Goal: Information Seeking & Learning: Learn about a topic

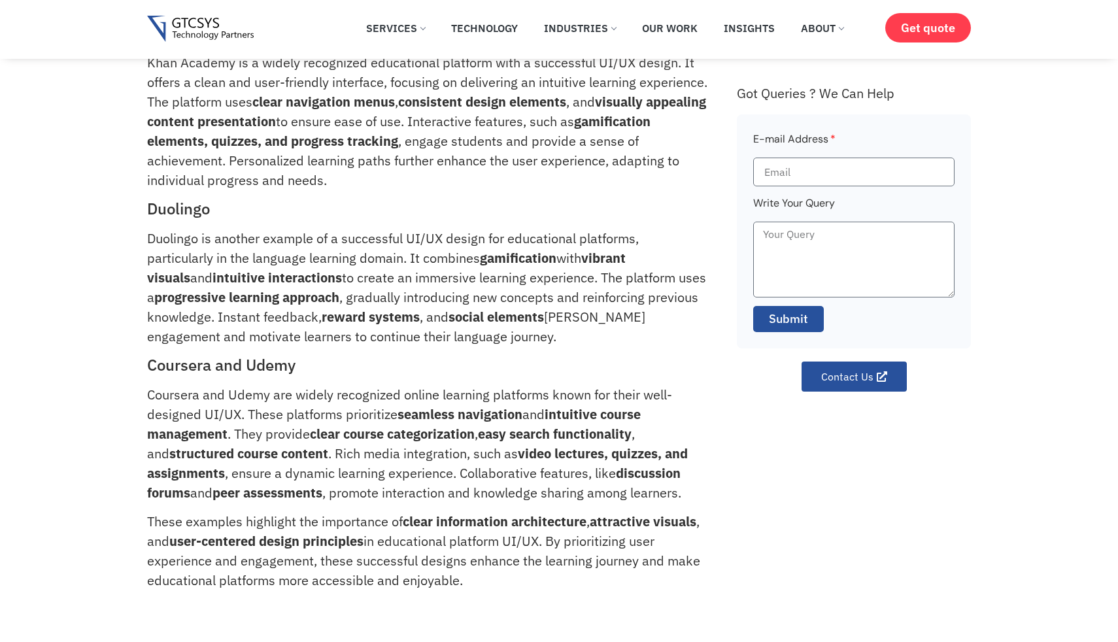
scroll to position [159, 0]
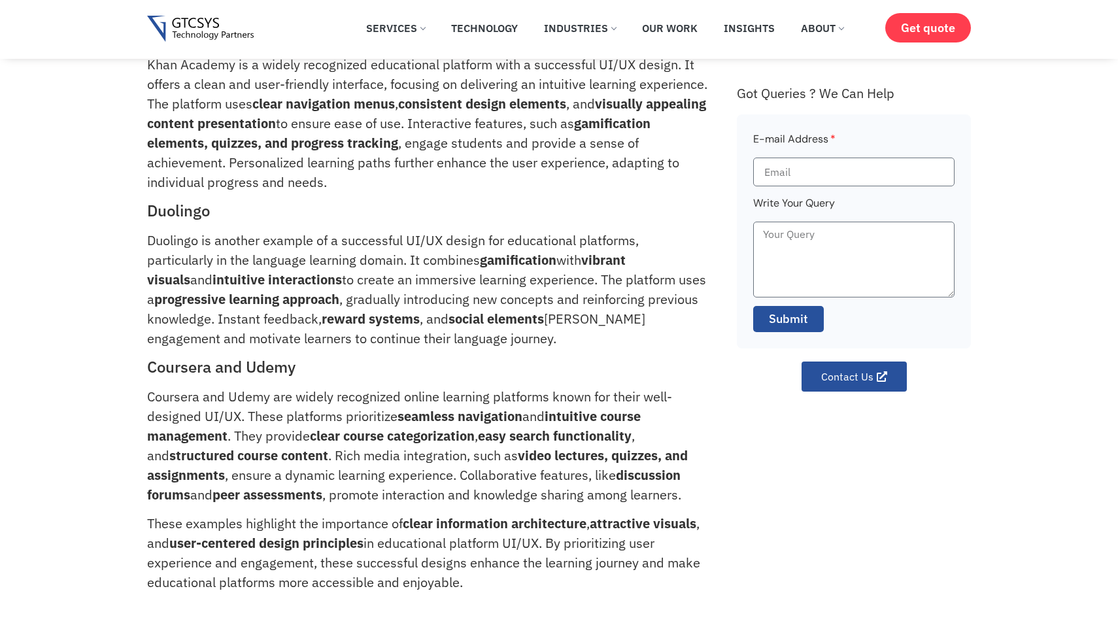
click at [183, 368] on h2 "Coursera and Udemy" at bounding box center [427, 367] width 560 height 19
copy h2 "Coursera"
click at [277, 364] on h2 "Coursera and Udemy" at bounding box center [427, 367] width 560 height 19
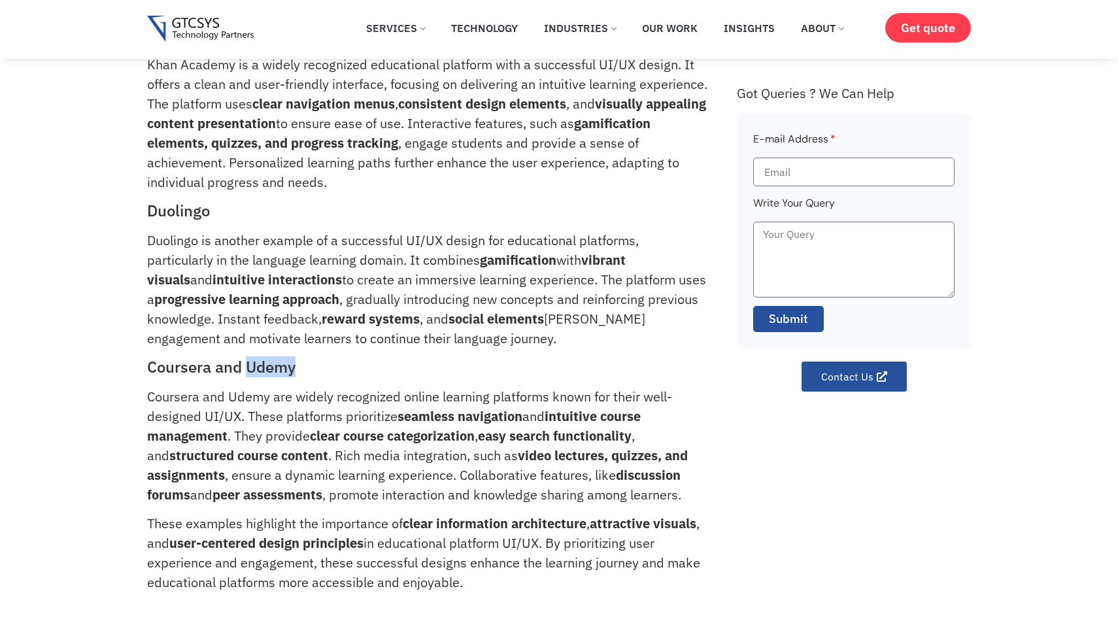
copy h2 "Udemy"
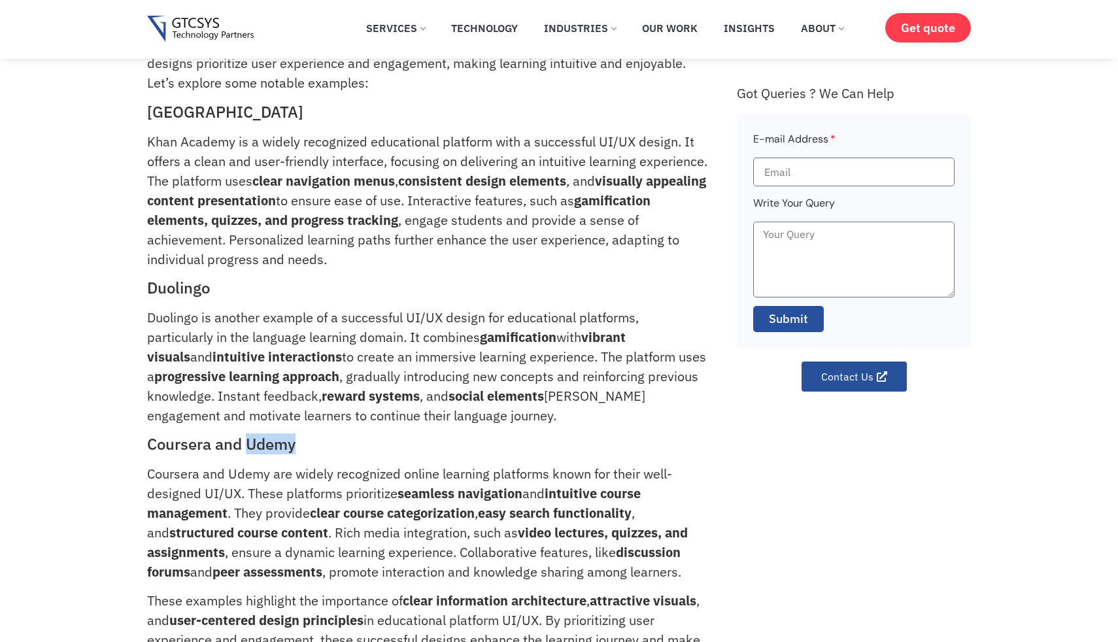
scroll to position [0, 0]
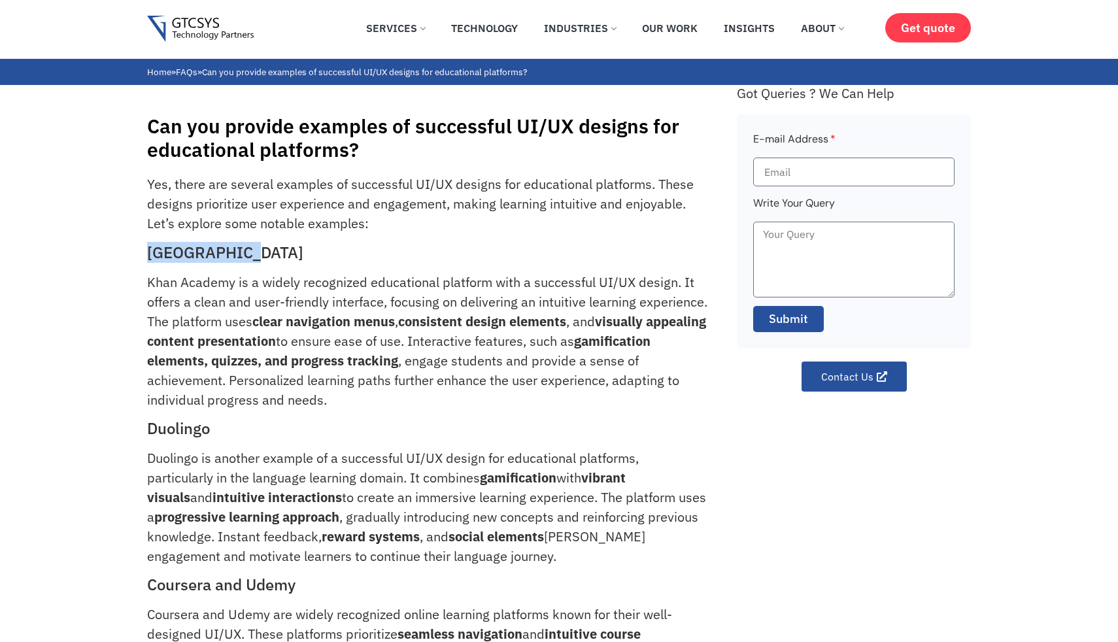
drag, startPoint x: 238, startPoint y: 248, endPoint x: 177, endPoint y: 239, distance: 62.2
click at [110, 250] on div "Can you provide examples of successful UI/UX designs for educational platforms?…" at bounding box center [559, 460] width 1118 height 751
copy h2 "[GEOGRAPHIC_DATA]"
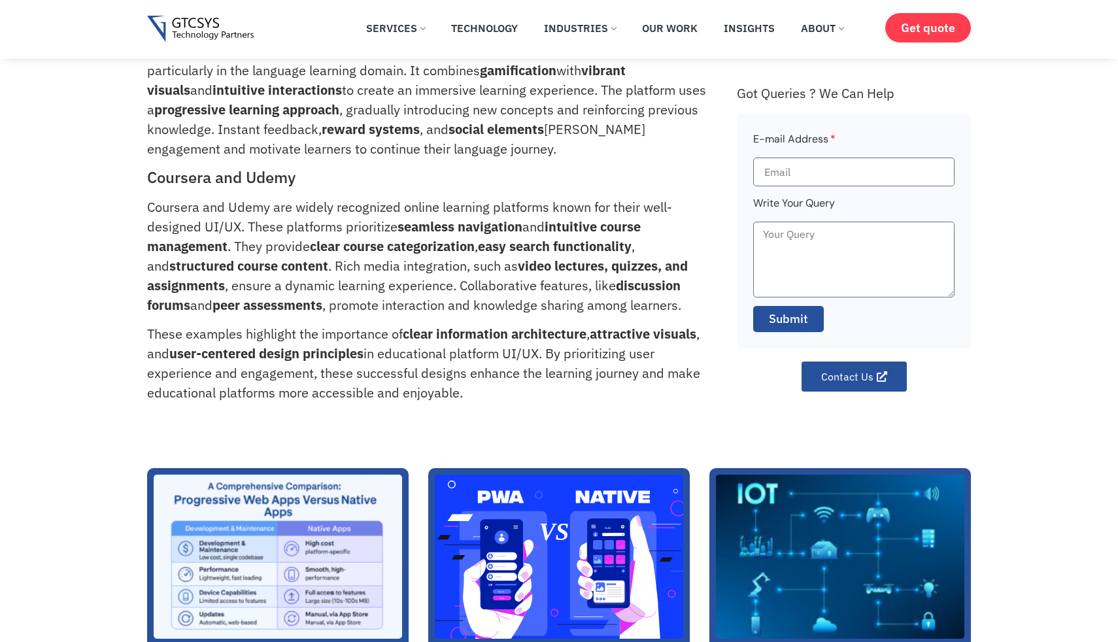
scroll to position [333, 0]
